Goal: Task Accomplishment & Management: Complete application form

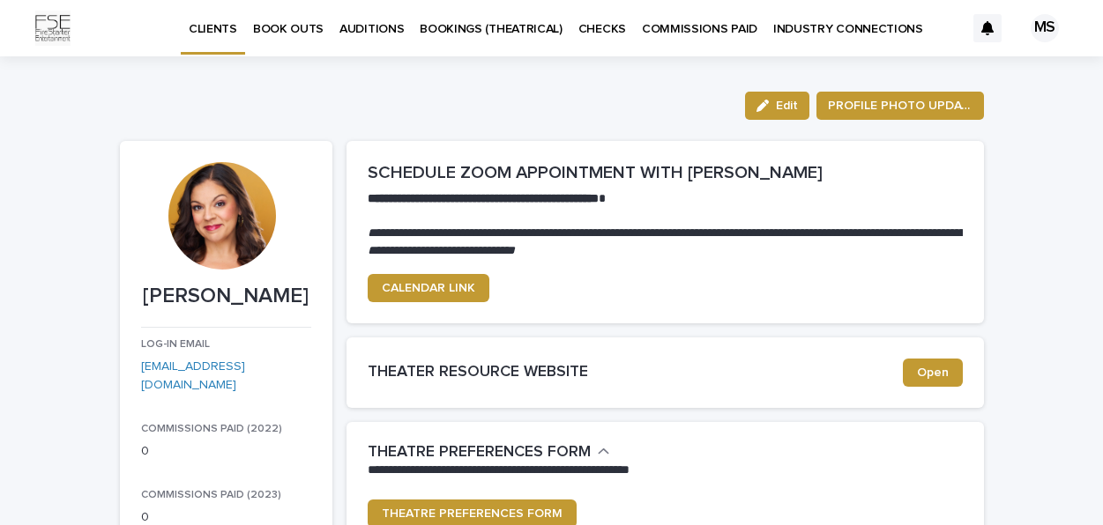
click at [298, 28] on p "BOOK OUTS" at bounding box center [288, 18] width 71 height 37
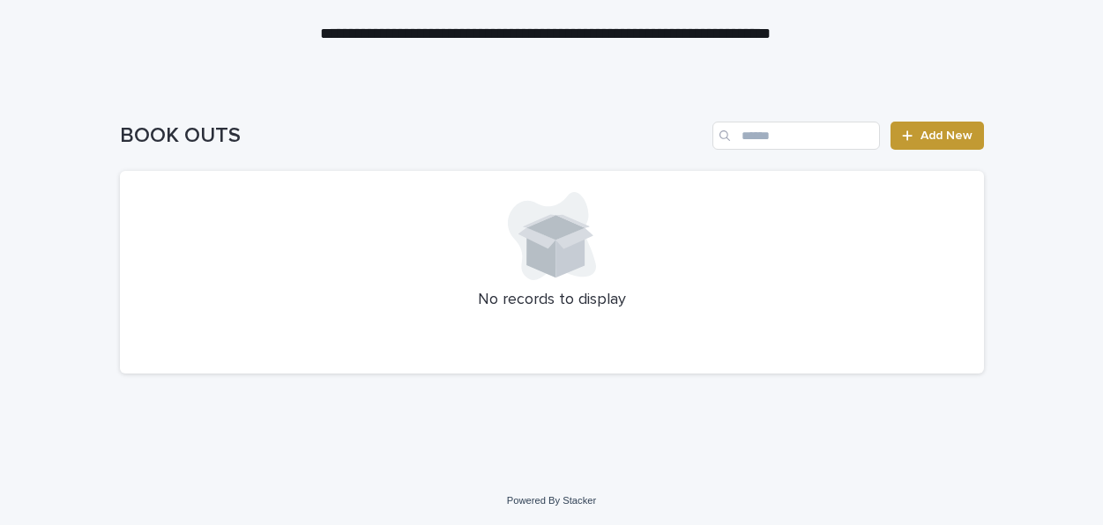
scroll to position [145, 0]
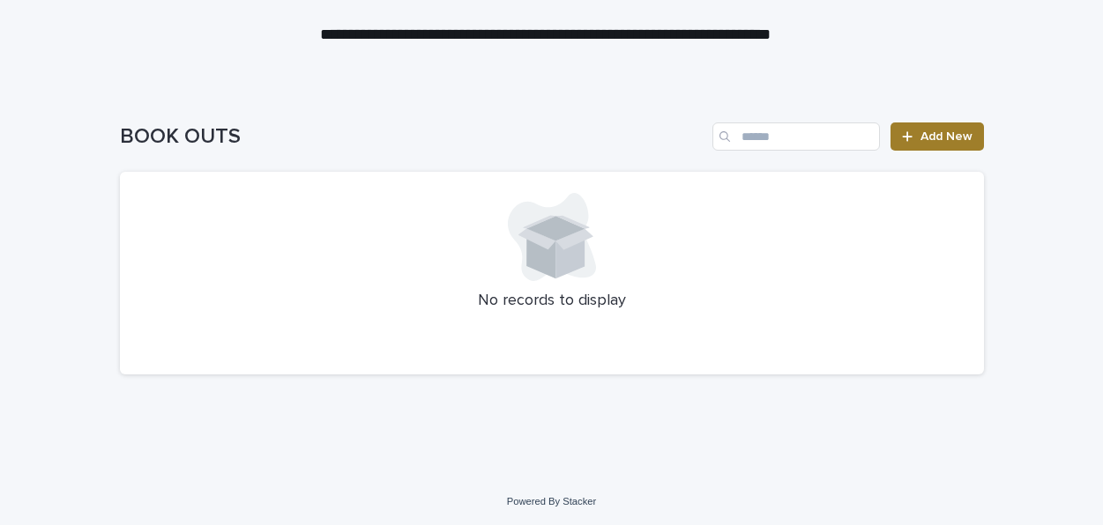
click at [960, 138] on span "Add New" at bounding box center [946, 136] width 52 height 12
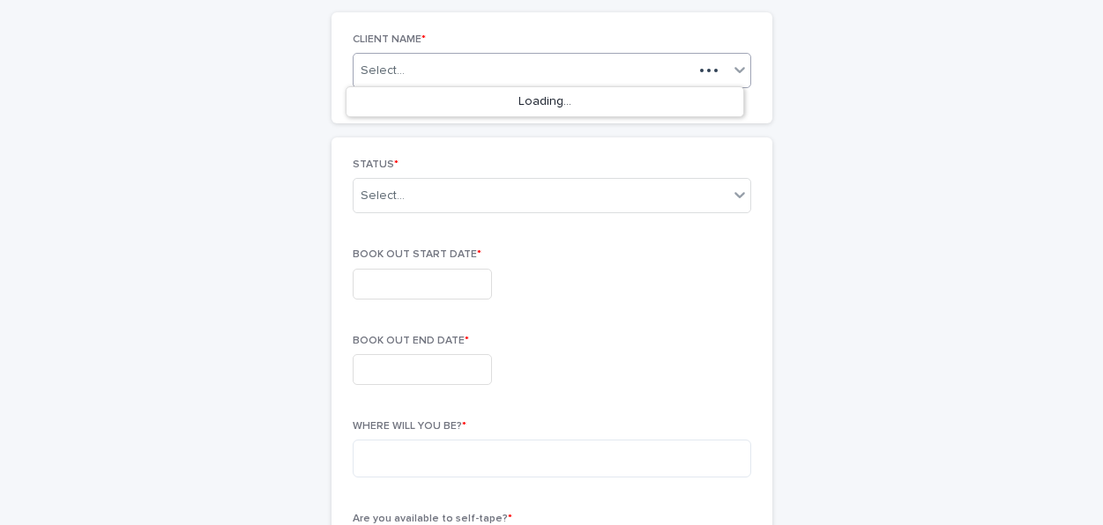
click at [502, 57] on div "Select..." at bounding box center [552, 70] width 398 height 35
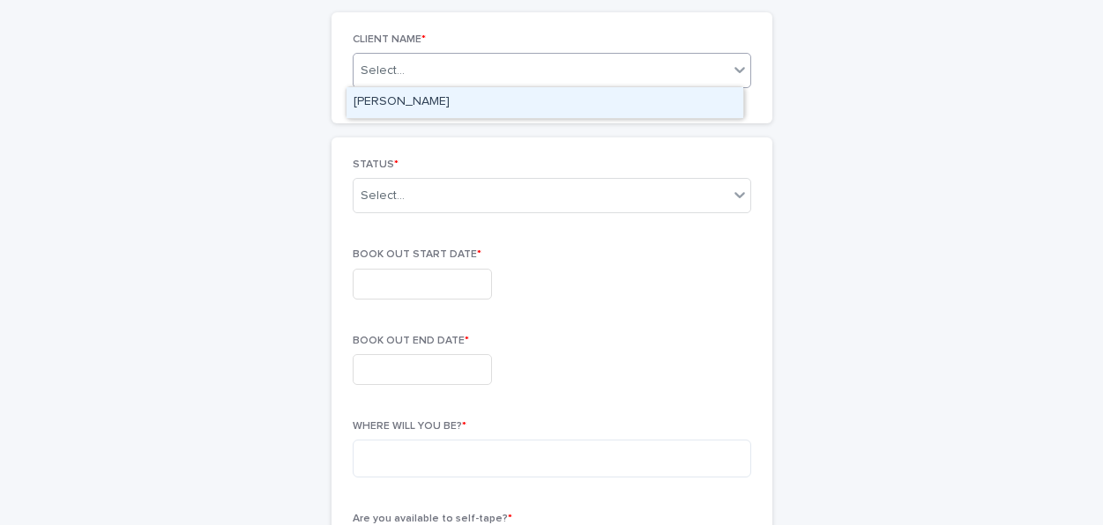
click at [618, 99] on div "[PERSON_NAME]" at bounding box center [544, 102] width 397 height 31
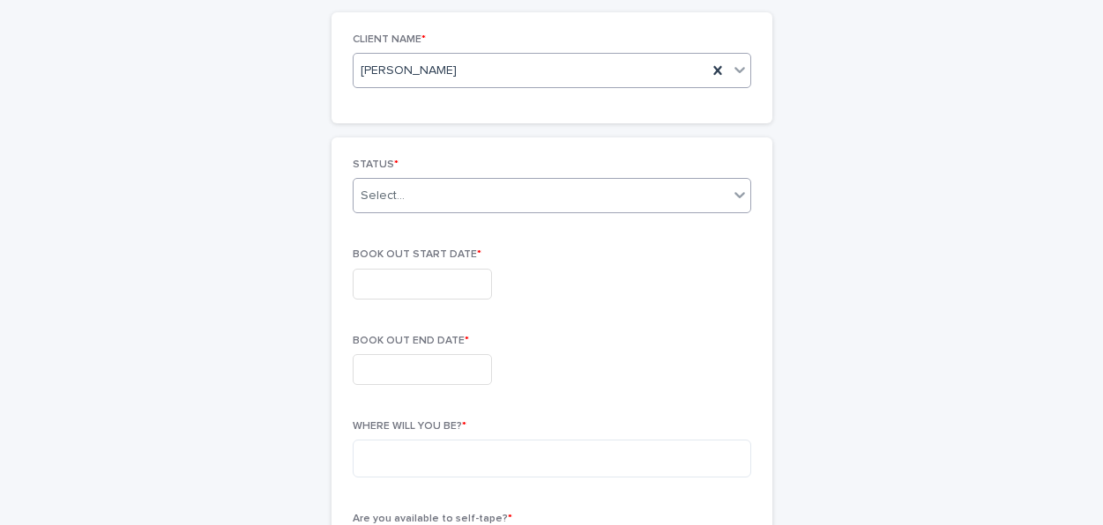
click at [546, 191] on div "Select..." at bounding box center [540, 196] width 375 height 29
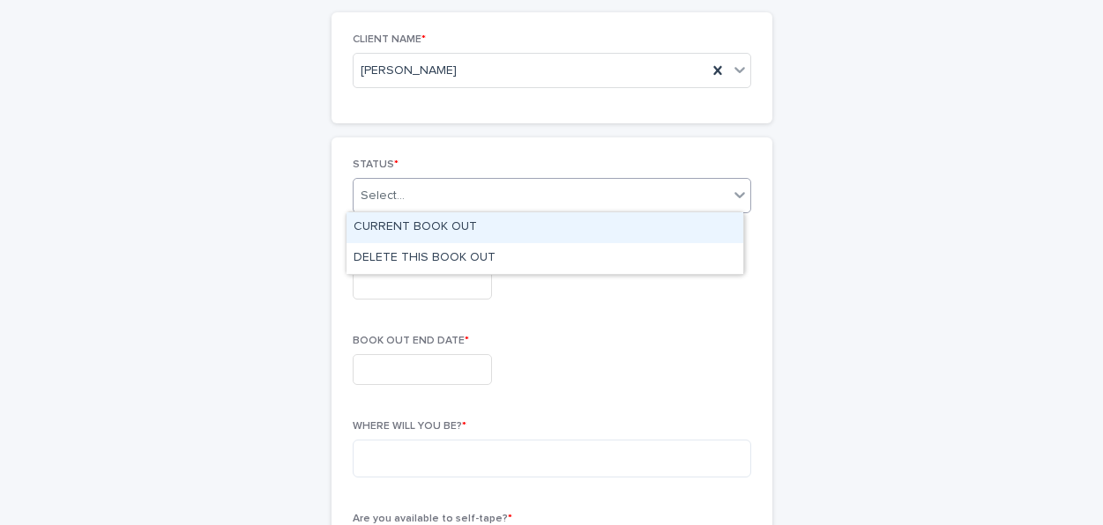
click at [508, 229] on div "CURRENT BOOK OUT" at bounding box center [544, 227] width 397 height 31
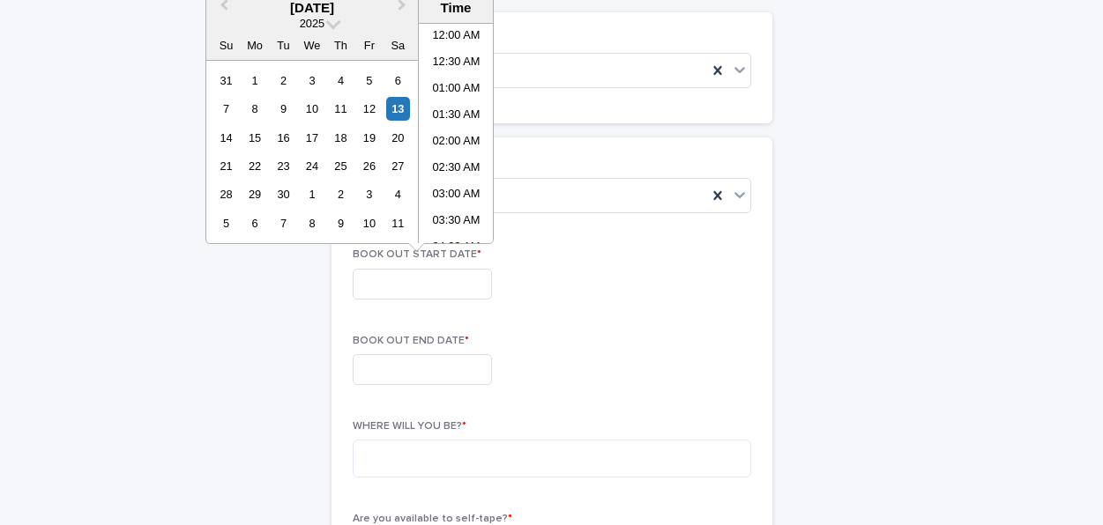
click at [453, 286] on input "text" at bounding box center [422, 284] width 139 height 31
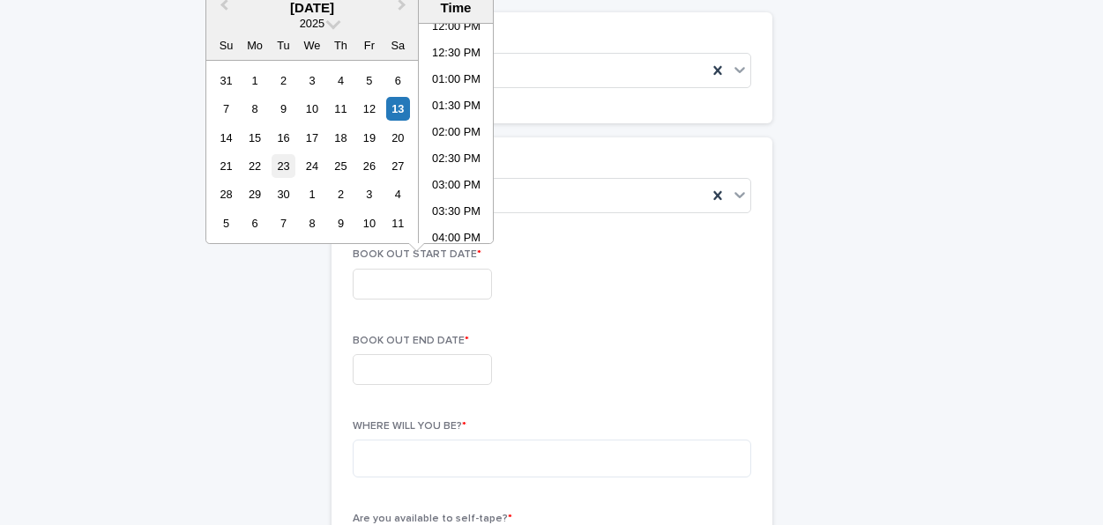
click at [284, 167] on div "23" at bounding box center [283, 166] width 24 height 24
type input "**********"
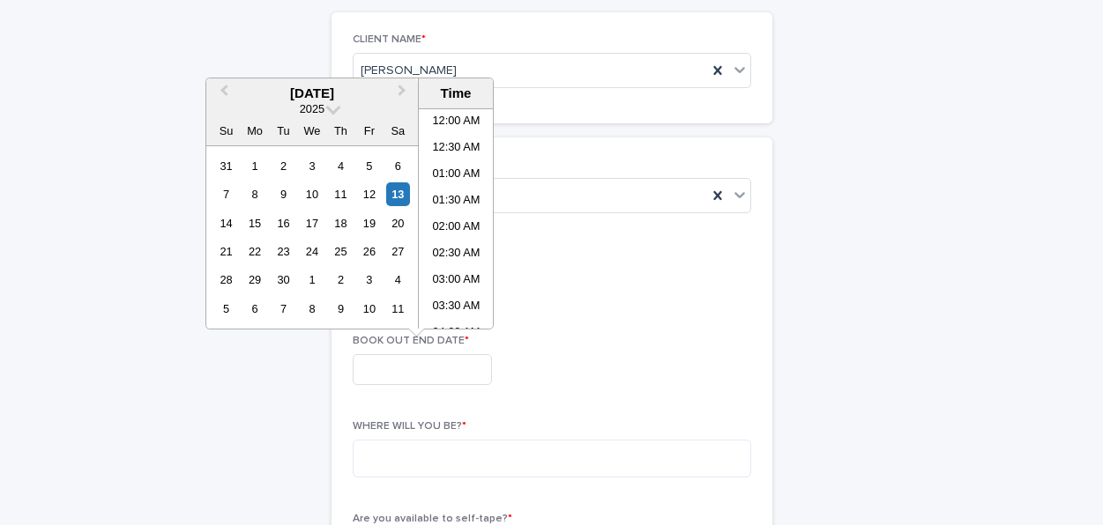
click at [401, 368] on input "text" at bounding box center [422, 369] width 139 height 31
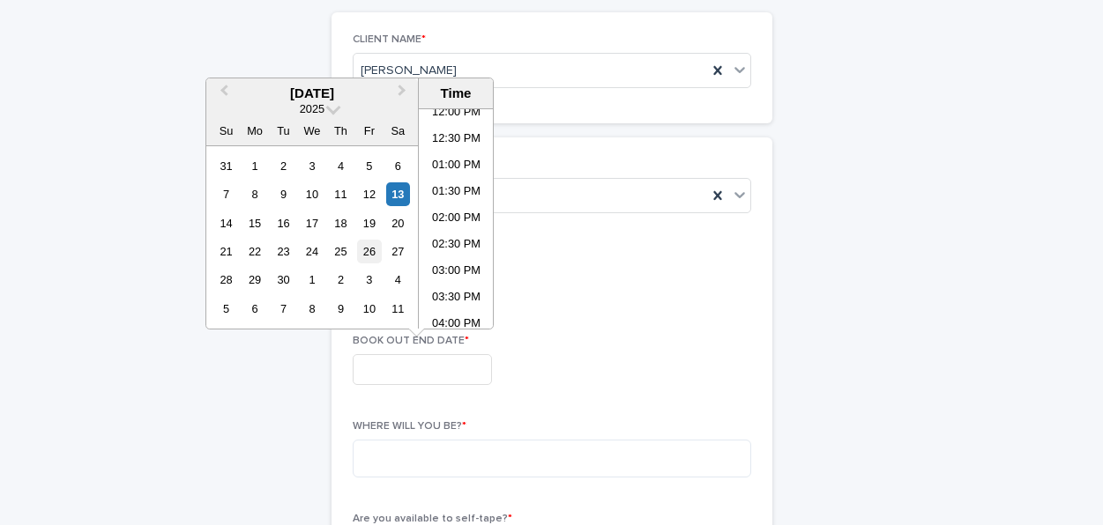
click at [366, 247] on div "26" at bounding box center [369, 252] width 24 height 24
type input "**********"
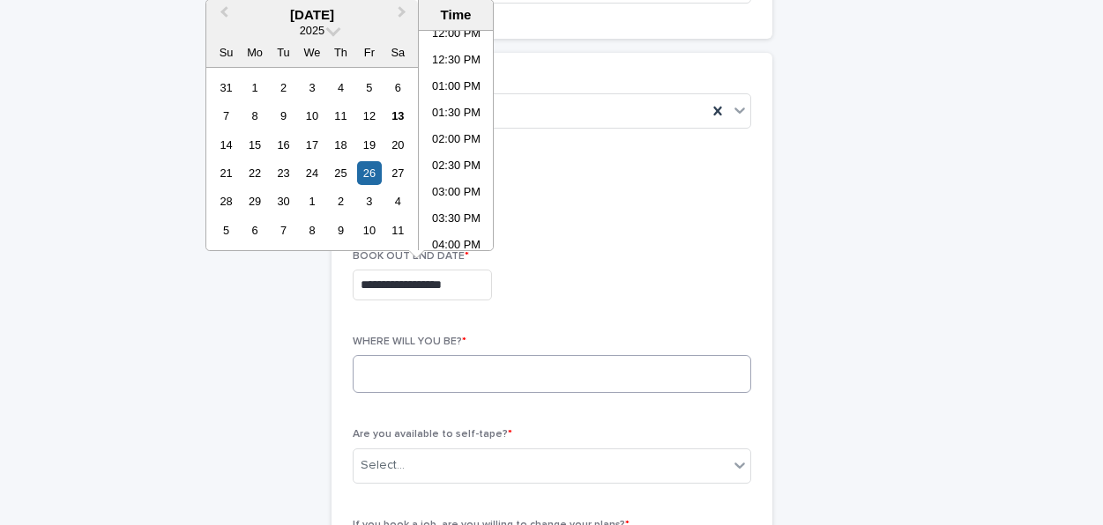
scroll to position [249, 0]
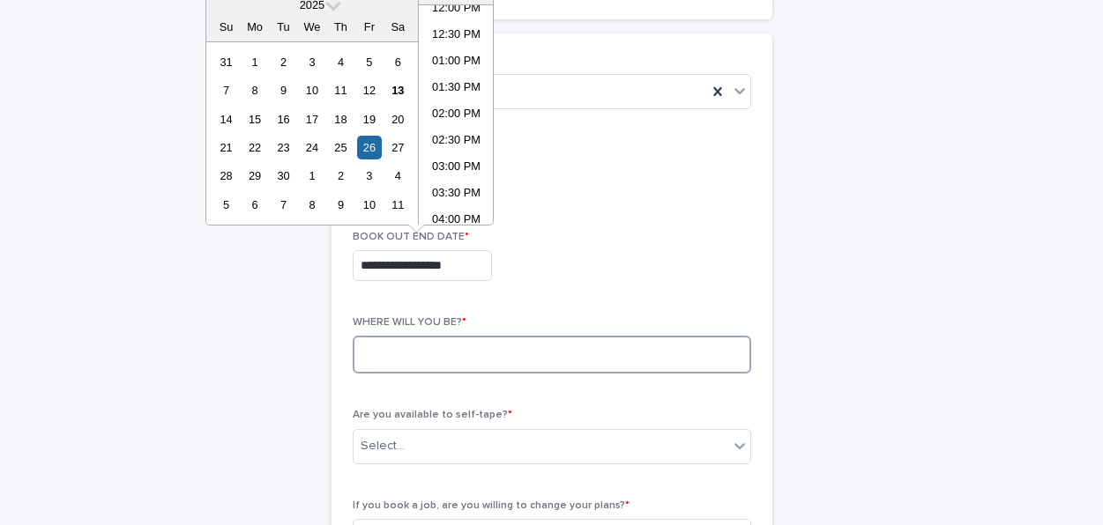
click at [614, 364] on textarea at bounding box center [552, 355] width 398 height 38
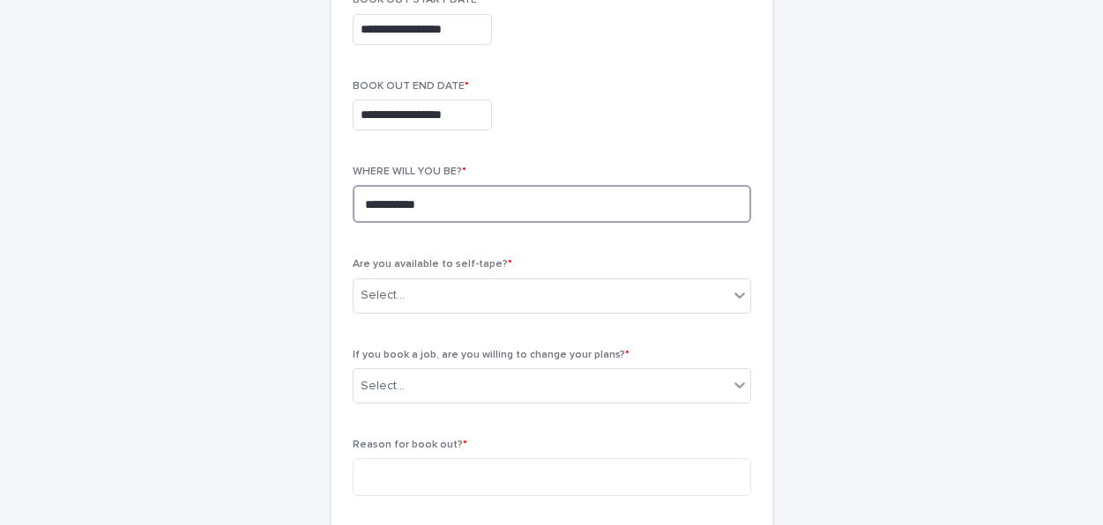
scroll to position [463, 0]
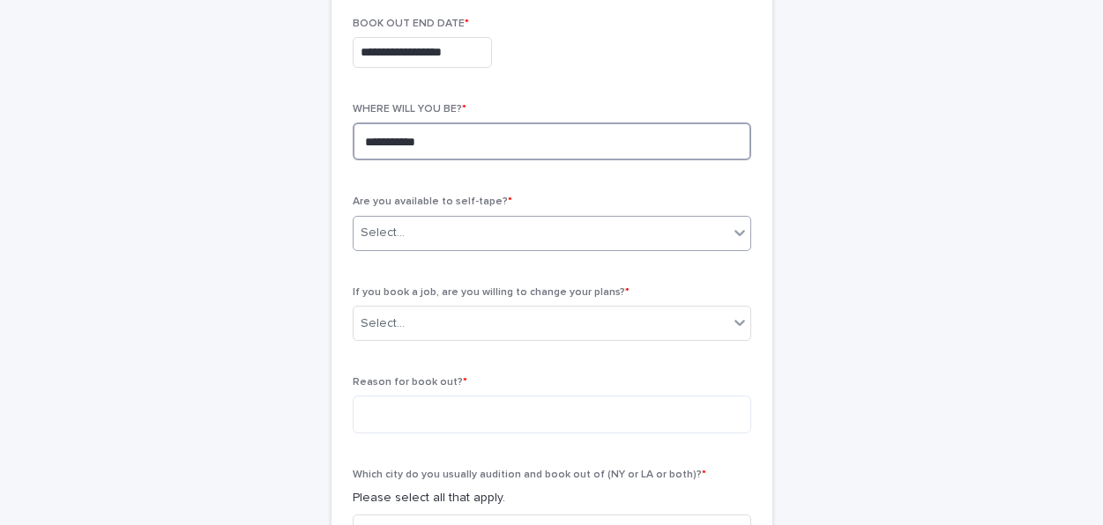
type textarea "**********"
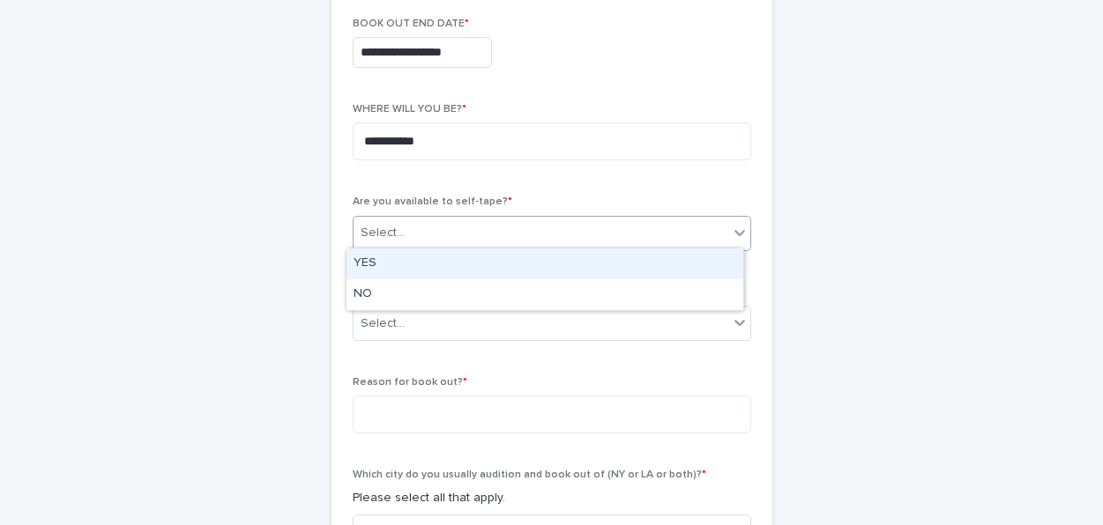
click at [649, 223] on div "Select..." at bounding box center [540, 233] width 375 height 29
click at [524, 257] on div "YES" at bounding box center [544, 264] width 397 height 31
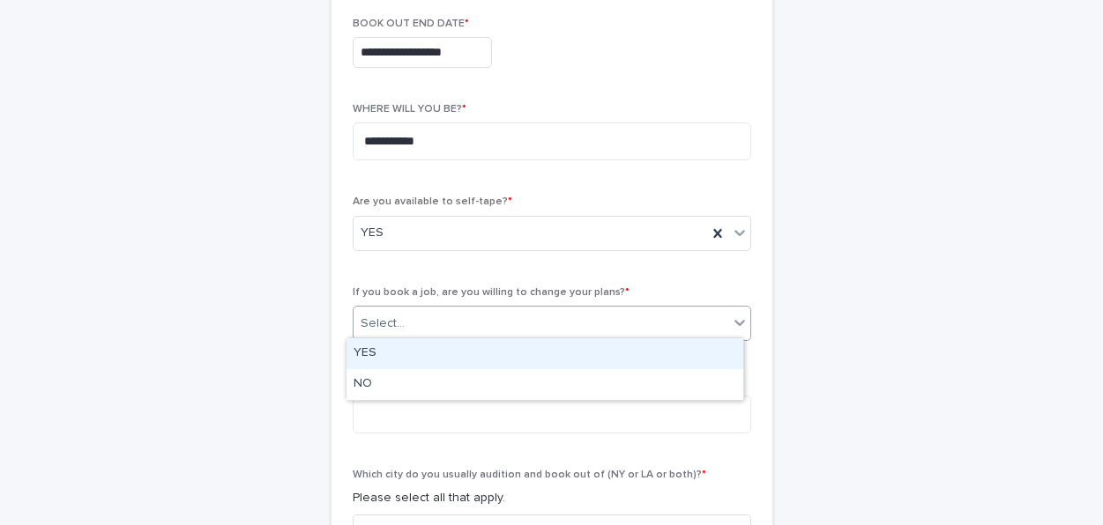
click at [598, 314] on div "Select..." at bounding box center [540, 323] width 375 height 29
click at [513, 356] on div "YES" at bounding box center [544, 353] width 397 height 31
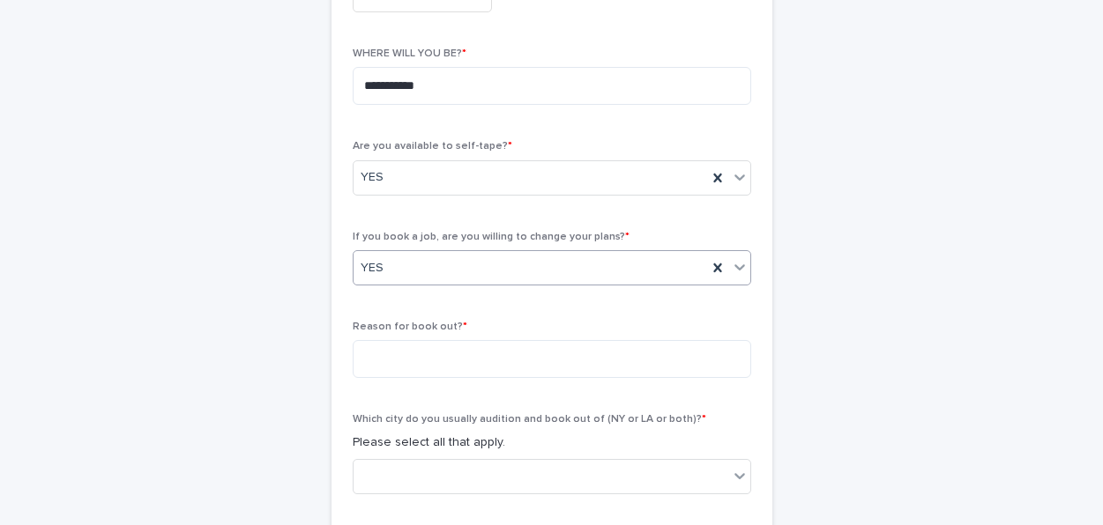
scroll to position [519, 0]
click at [513, 348] on textarea at bounding box center [552, 358] width 398 height 38
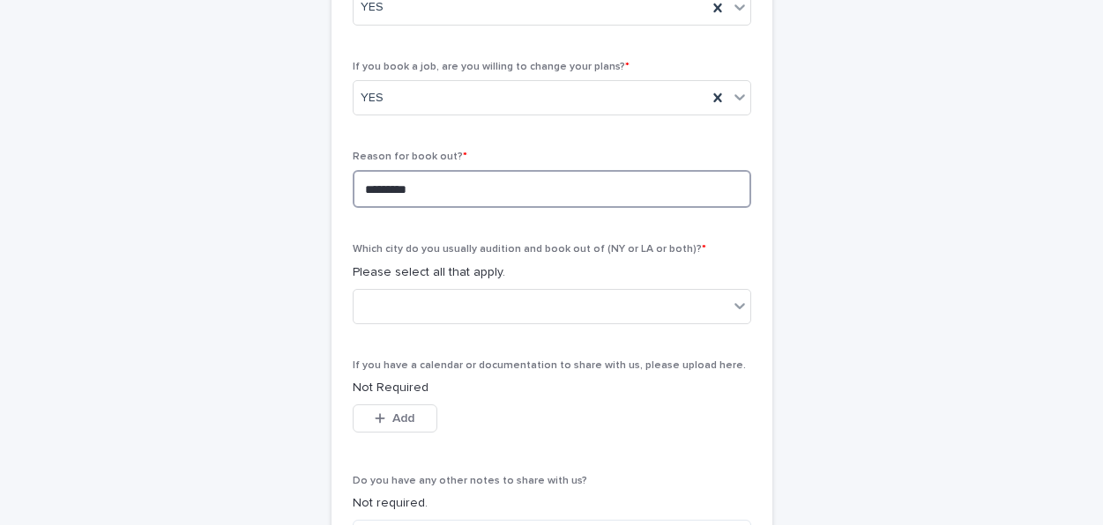
scroll to position [709, 0]
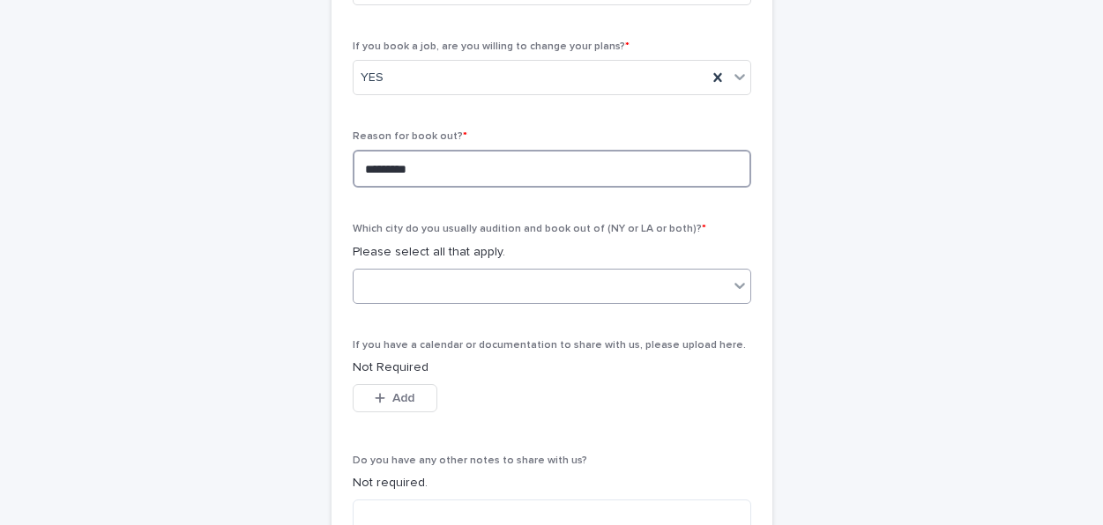
type textarea "********"
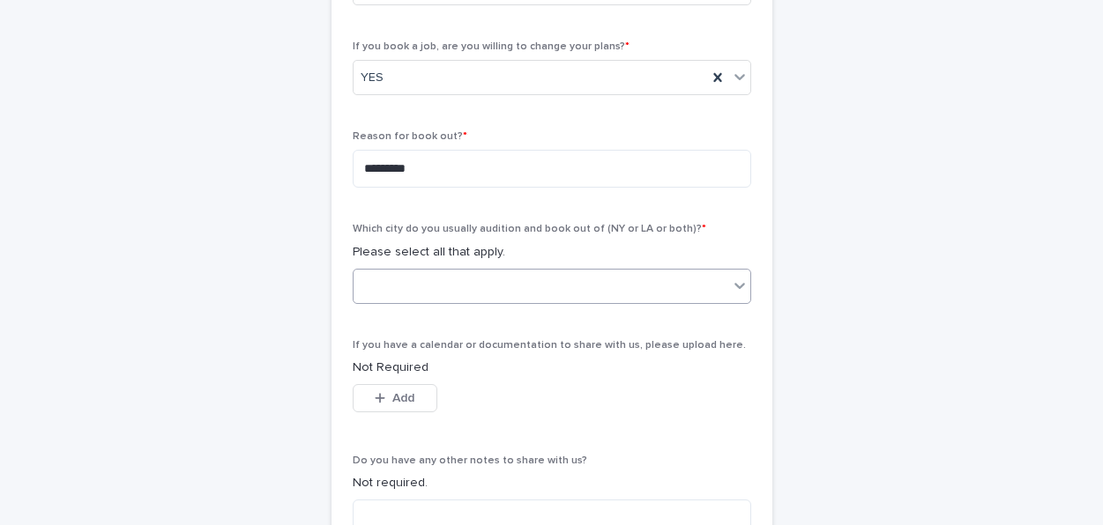
click at [536, 277] on div at bounding box center [540, 285] width 375 height 29
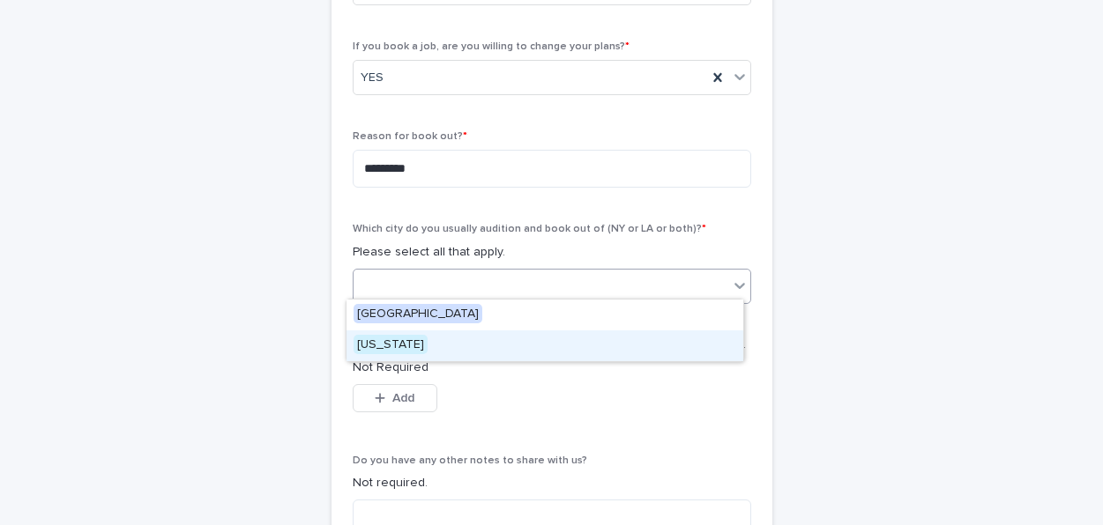
click at [446, 347] on div "[US_STATE]" at bounding box center [544, 346] width 397 height 31
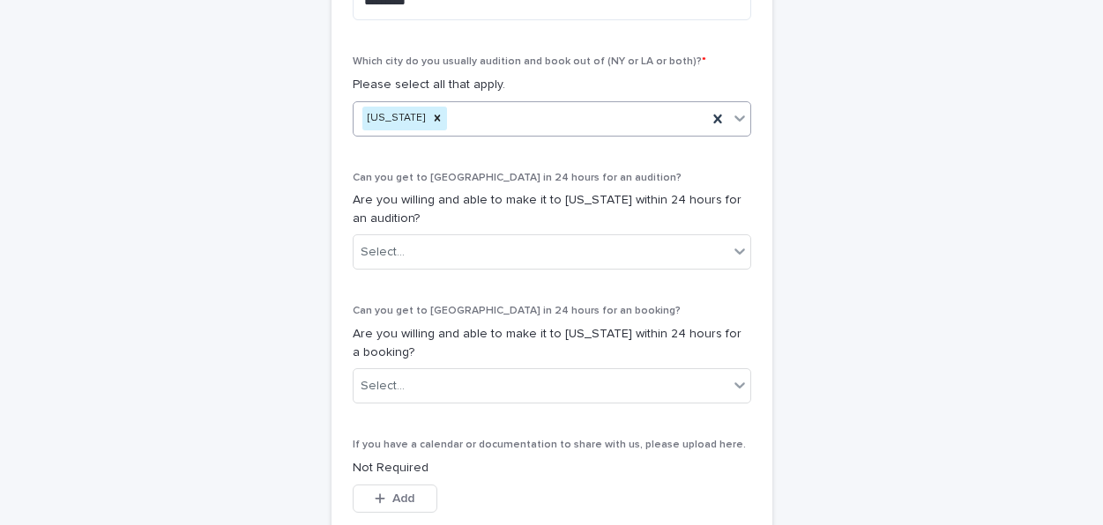
scroll to position [891, 0]
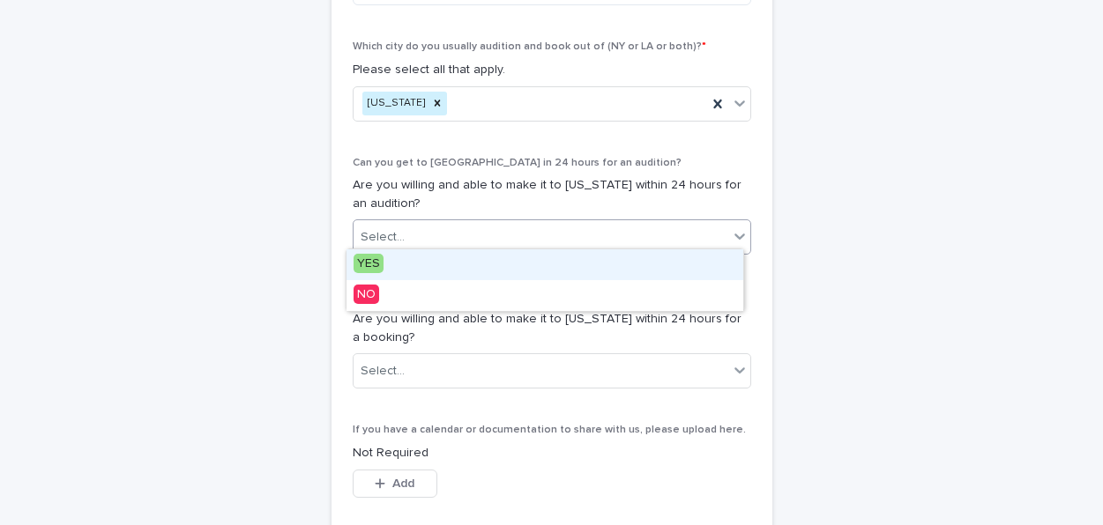
click at [536, 244] on div "Select..." at bounding box center [540, 237] width 375 height 29
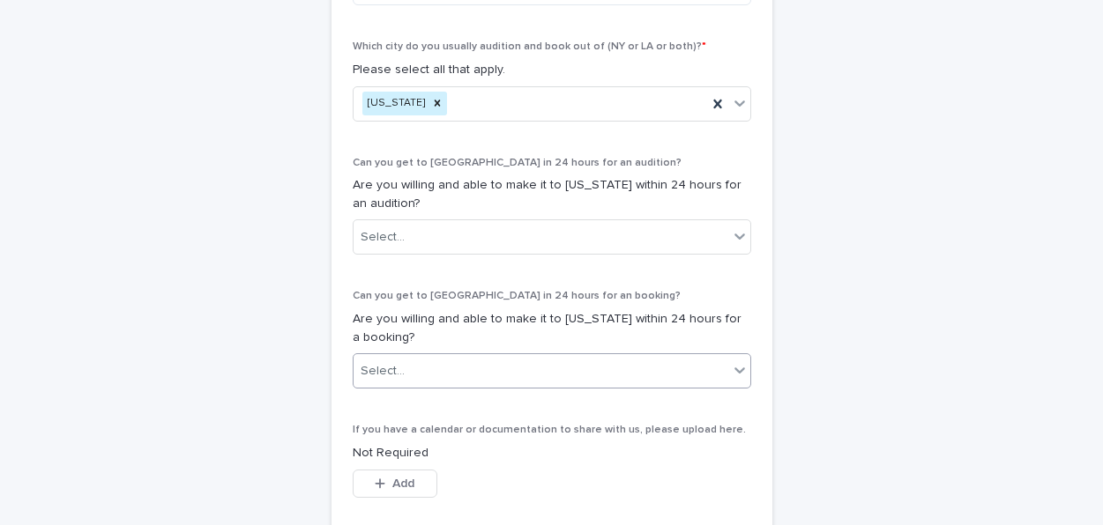
click at [540, 368] on div "Select..." at bounding box center [540, 371] width 375 height 29
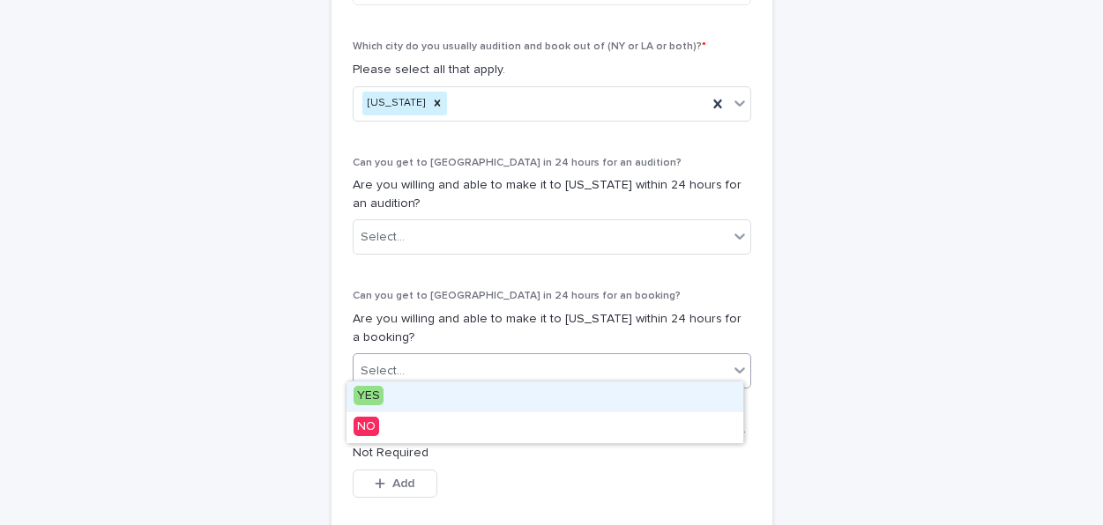
click at [523, 405] on div "YES" at bounding box center [544, 397] width 397 height 31
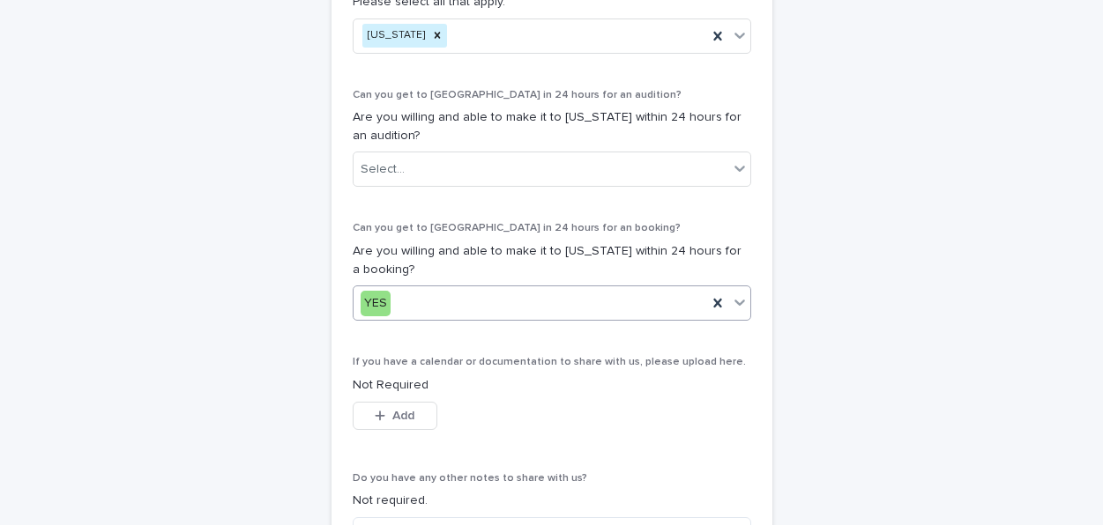
scroll to position [930, 0]
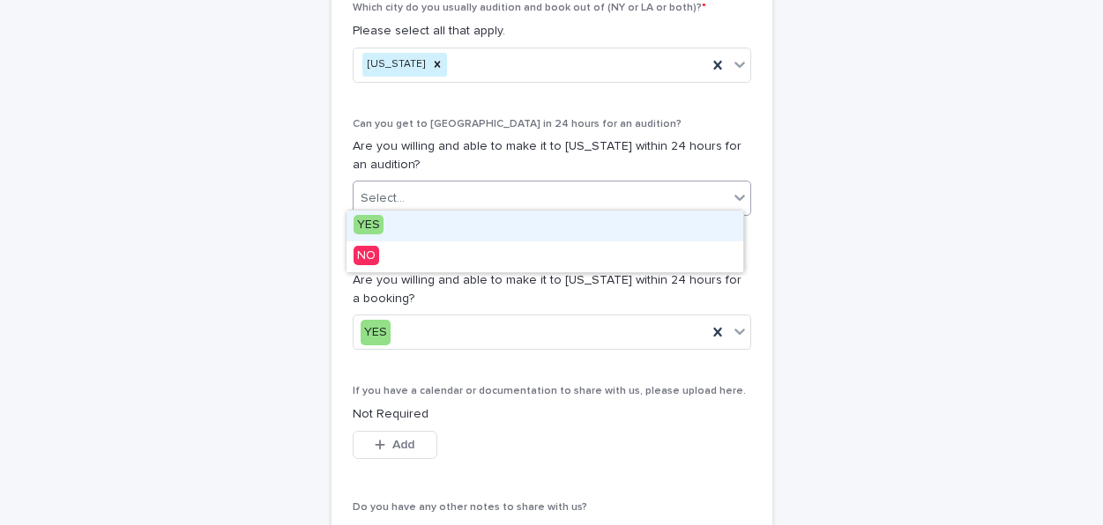
click at [569, 184] on div "Select..." at bounding box center [540, 198] width 375 height 29
click at [499, 228] on div "YES" at bounding box center [544, 226] width 397 height 31
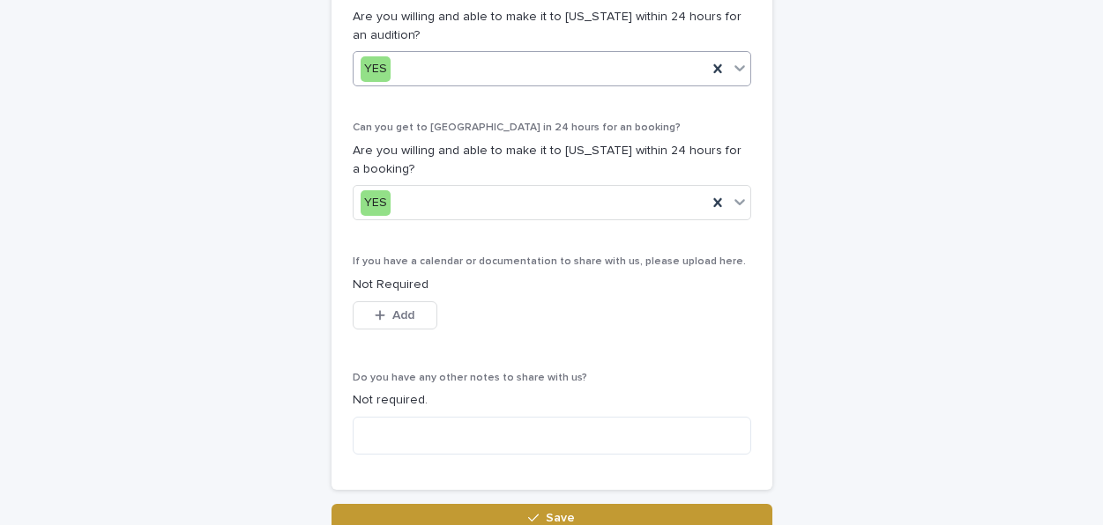
scroll to position [1074, 0]
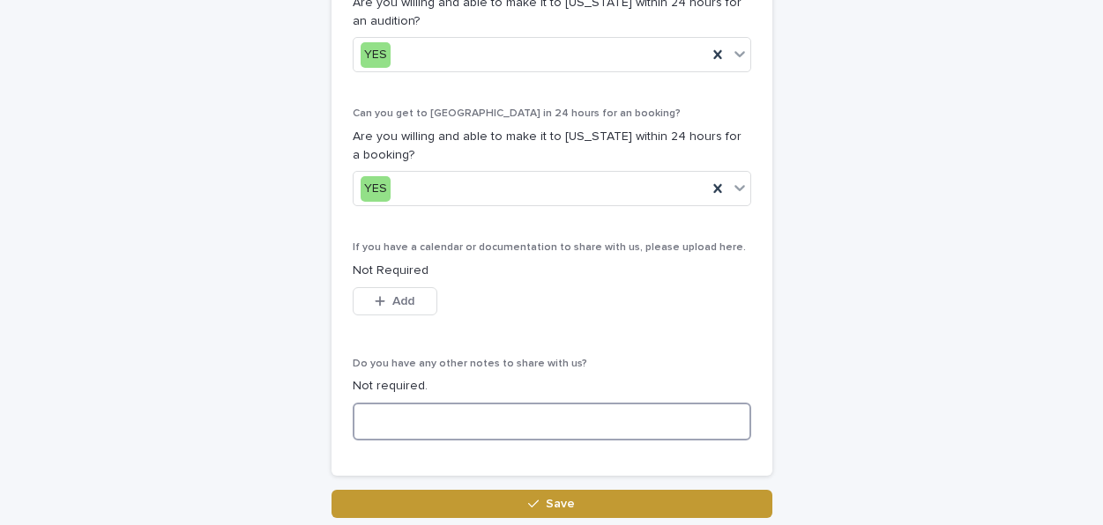
click at [444, 406] on textarea at bounding box center [552, 422] width 398 height 38
click at [398, 418] on textarea "**********" at bounding box center [552, 422] width 398 height 38
click at [393, 408] on textarea "**********" at bounding box center [552, 422] width 398 height 38
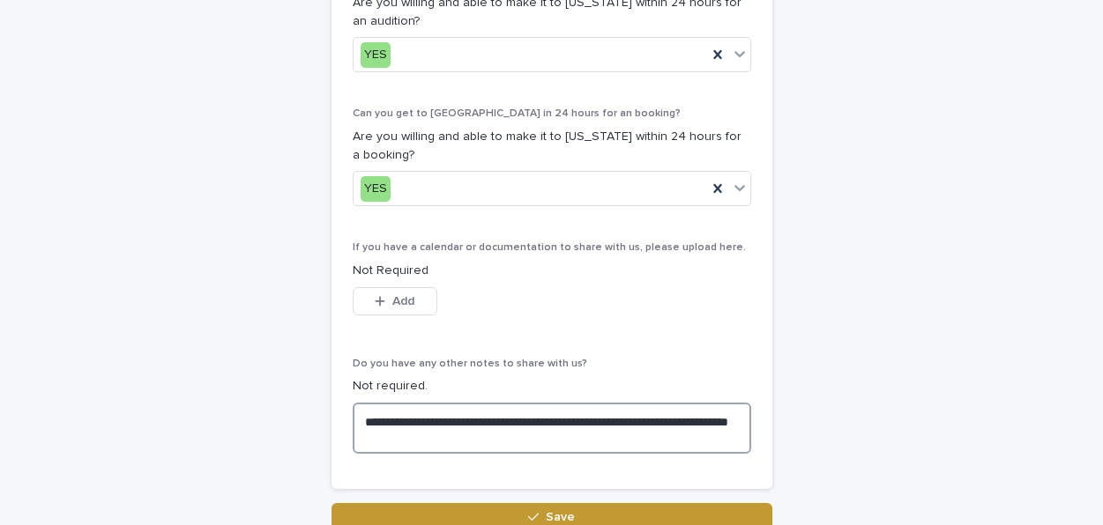
click at [491, 431] on textarea "**********" at bounding box center [552, 428] width 398 height 51
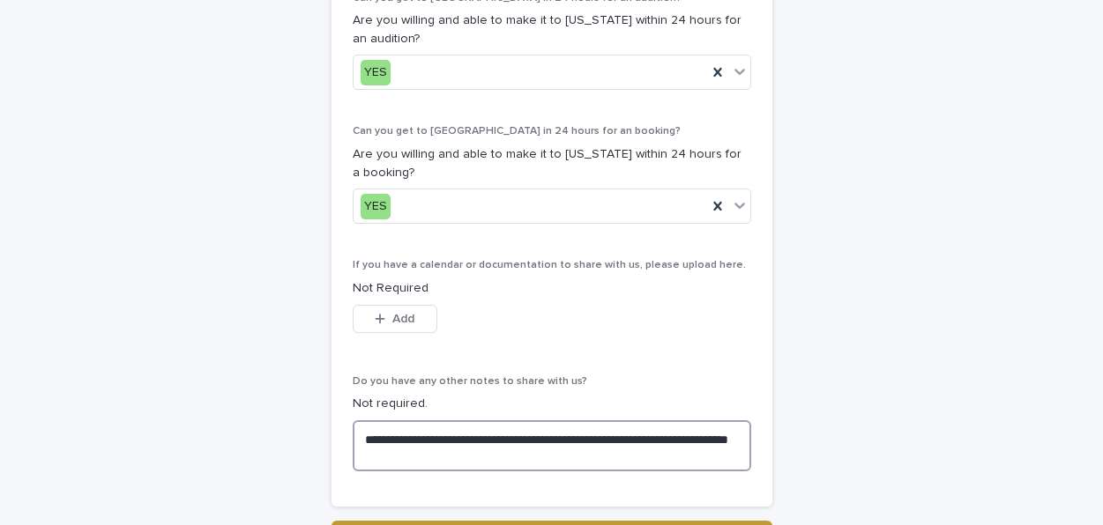
scroll to position [1062, 0]
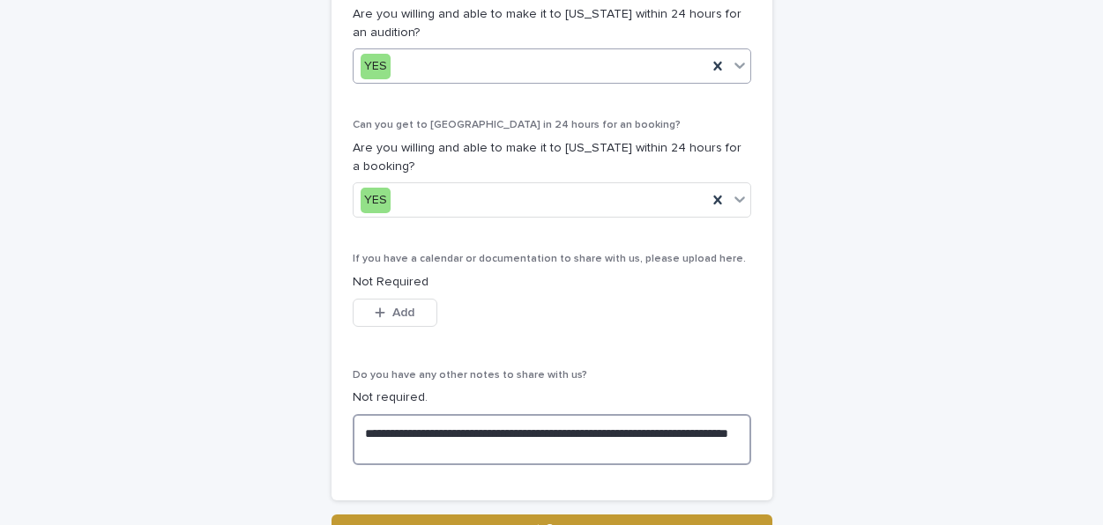
type textarea "**********"
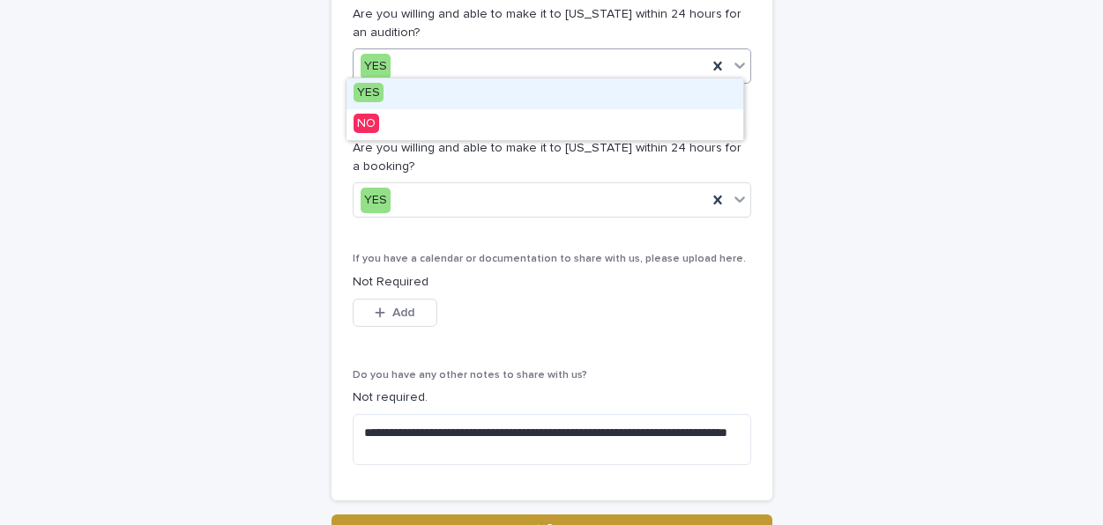
click at [650, 64] on div "YES" at bounding box center [529, 66] width 353 height 29
click at [621, 93] on div "YES" at bounding box center [544, 93] width 397 height 31
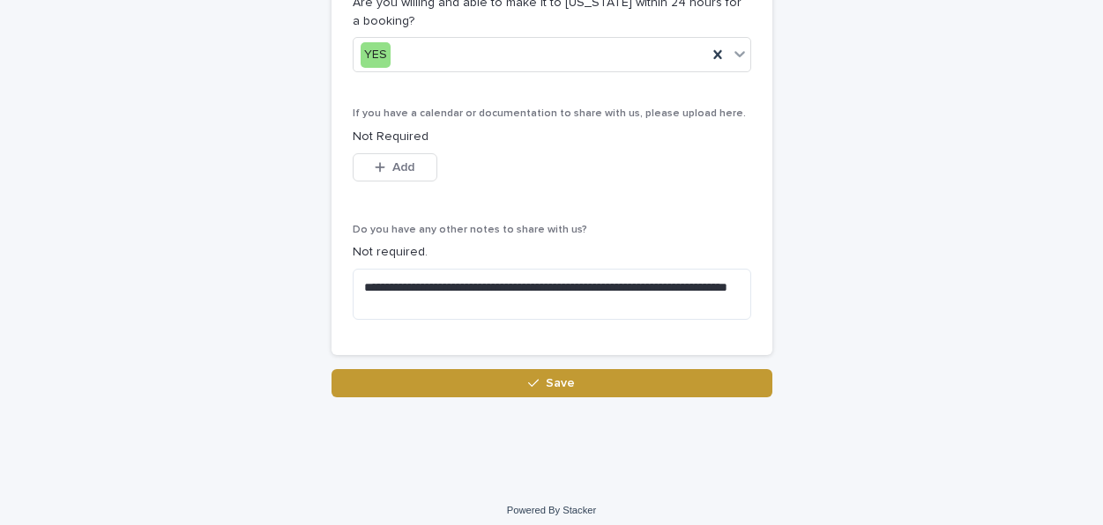
scroll to position [1207, 0]
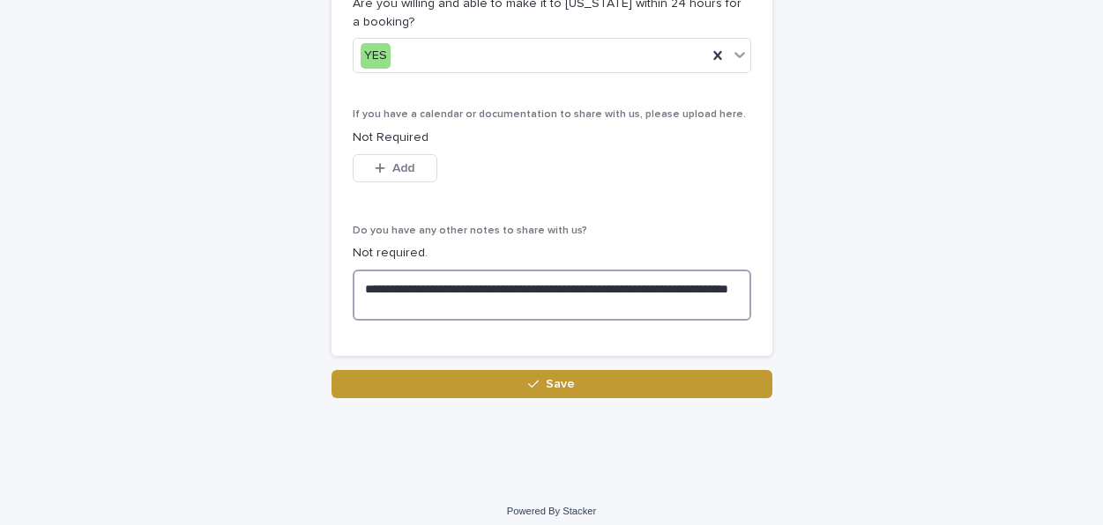
click at [482, 297] on textarea "**********" at bounding box center [552, 295] width 398 height 51
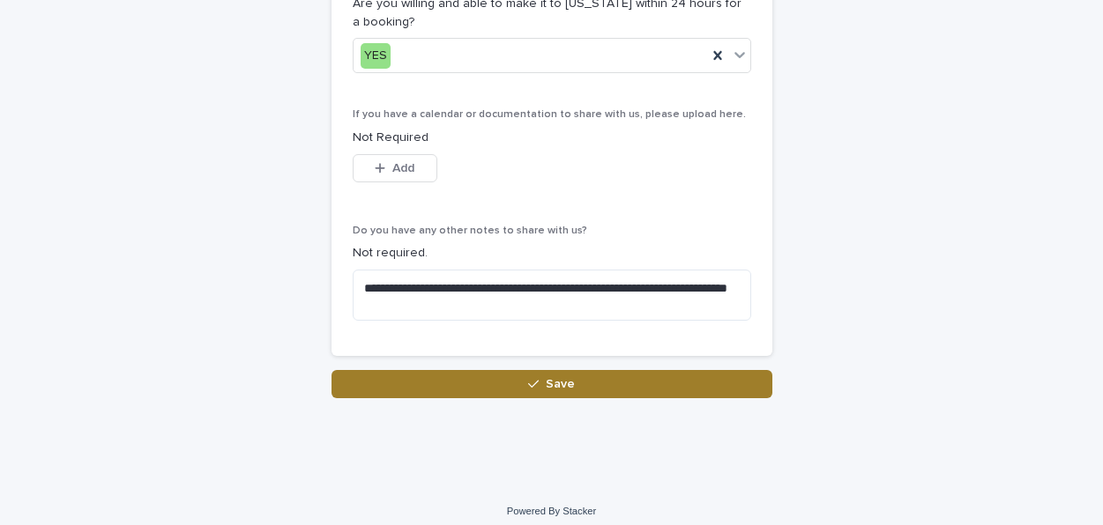
click at [546, 378] on span "Save" at bounding box center [560, 384] width 29 height 12
